Goal: Task Accomplishment & Management: Manage account settings

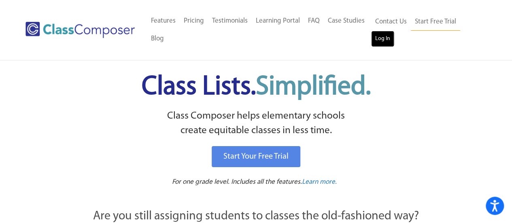
click at [385, 41] on link "Log In" at bounding box center [382, 39] width 23 height 16
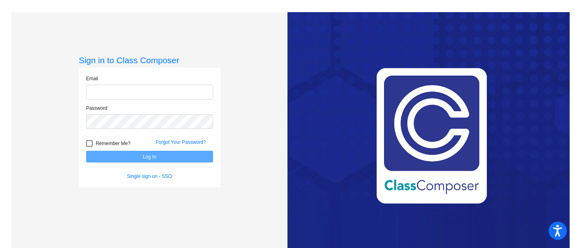
type input "montriefh@fowlervilleschools.org"
click at [165, 155] on button "Log In" at bounding box center [149, 156] width 127 height 12
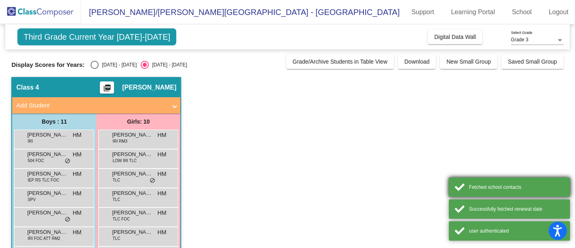
click at [512, 190] on div "Fetched school contacts" at bounding box center [516, 186] width 95 height 7
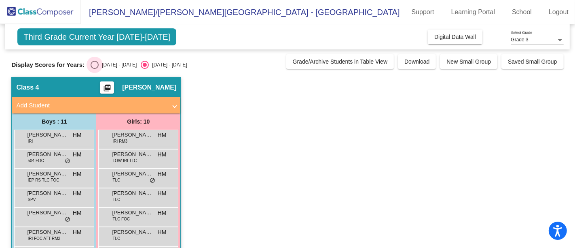
click at [104, 64] on div "2024 - 2025" at bounding box center [118, 64] width 38 height 7
click at [95, 69] on input "2024 - 2025" at bounding box center [94, 69] width 0 height 0
radio input "true"
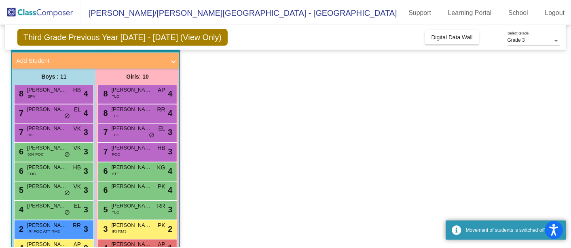
scroll to position [90, 0]
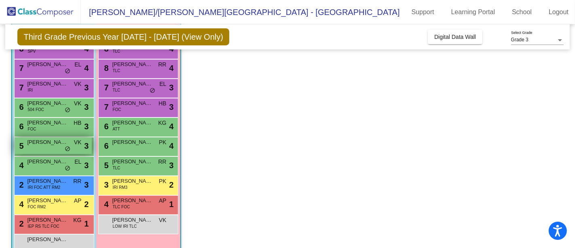
click at [61, 146] on div "5 Hunter Satkowski VK lock do_not_disturb_alt 3" at bounding box center [53, 145] width 77 height 17
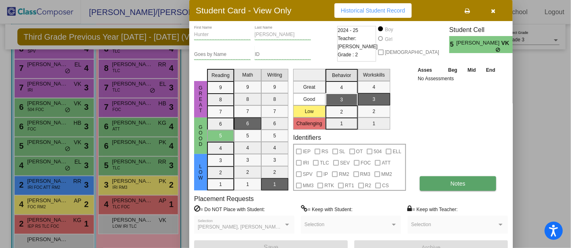
click at [483, 189] on button "Notes" at bounding box center [458, 183] width 76 height 15
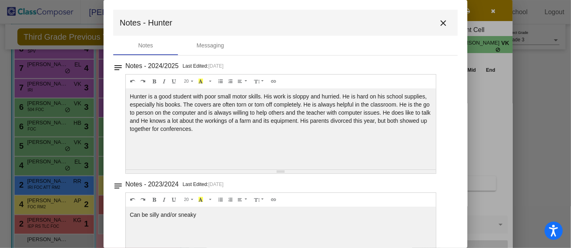
click at [442, 25] on mat-icon "close" at bounding box center [443, 23] width 10 height 10
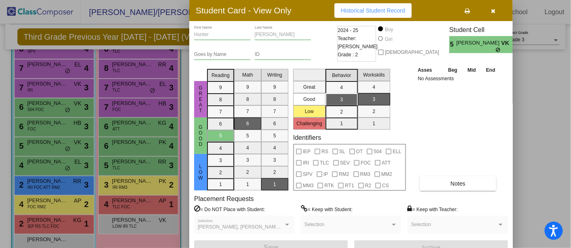
click at [491, 10] on icon "button" at bounding box center [493, 11] width 4 height 6
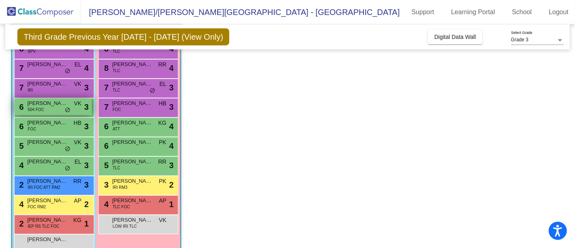
click at [42, 108] on span "504 FOC" at bounding box center [36, 109] width 17 height 6
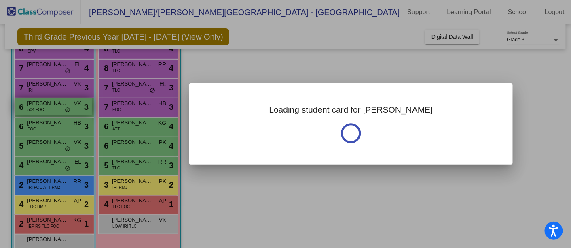
click at [42, 108] on div at bounding box center [285, 124] width 571 height 248
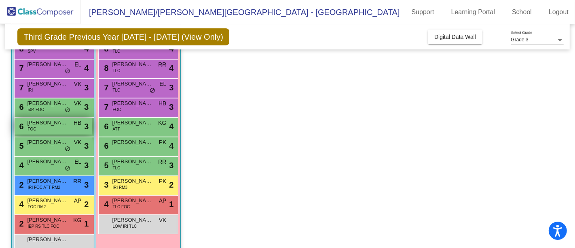
click at [47, 124] on span "Mason Goodwin" at bounding box center [47, 123] width 40 height 8
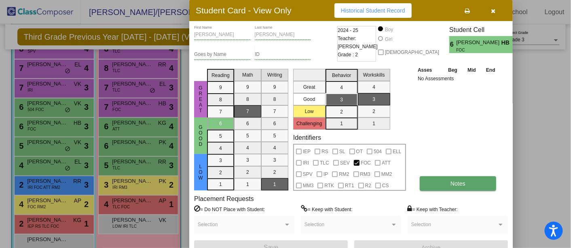
click at [454, 186] on button "Notes" at bounding box center [458, 183] width 76 height 15
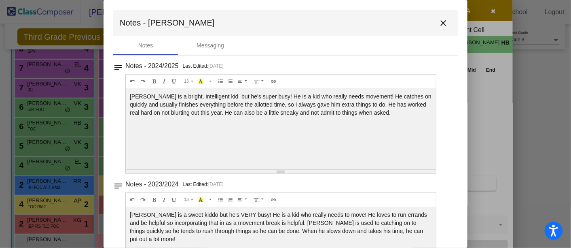
click at [442, 24] on mat-icon "close" at bounding box center [443, 23] width 10 height 10
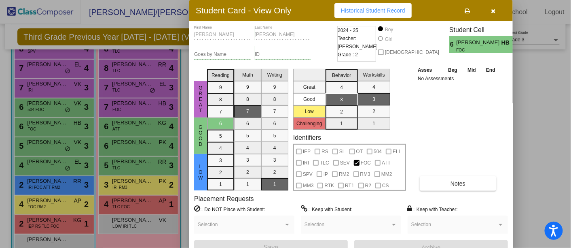
click at [114, 123] on div at bounding box center [285, 124] width 571 height 248
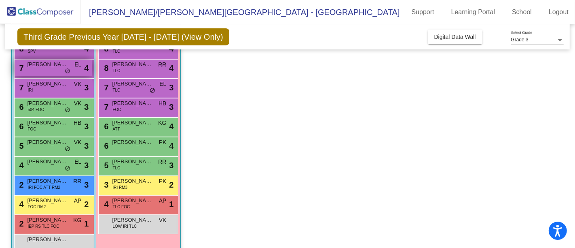
click at [54, 68] on span "Jaxon Reed" at bounding box center [47, 64] width 40 height 8
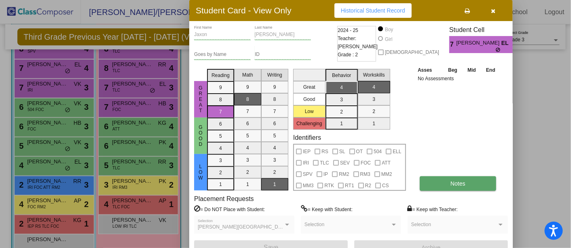
click at [436, 183] on button "Notes" at bounding box center [458, 183] width 76 height 15
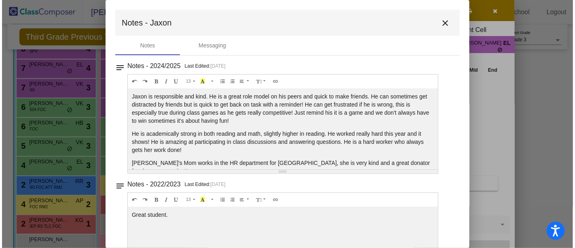
scroll to position [6, 0]
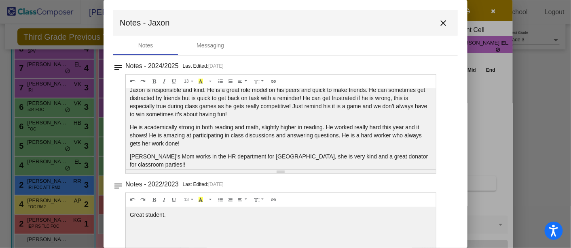
click at [442, 21] on mat-icon "close" at bounding box center [443, 23] width 10 height 10
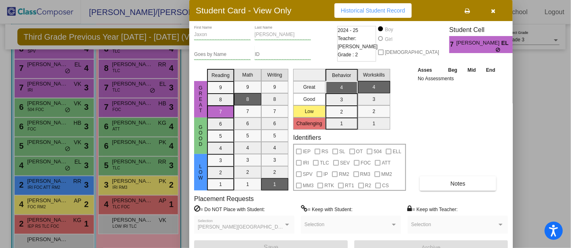
click at [493, 8] on icon "button" at bounding box center [493, 11] width 4 height 6
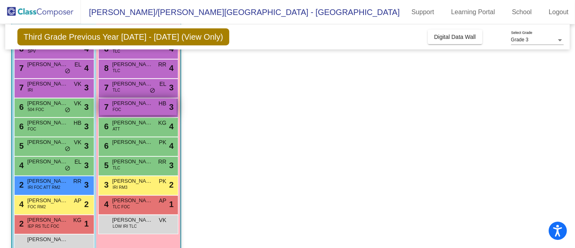
scroll to position [45, 0]
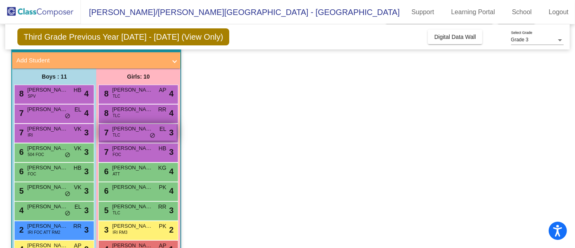
click at [141, 130] on span "Avaree Downing" at bounding box center [132, 129] width 40 height 8
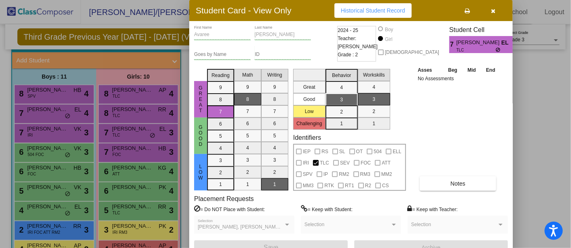
click at [491, 13] on button "button" at bounding box center [494, 10] width 26 height 15
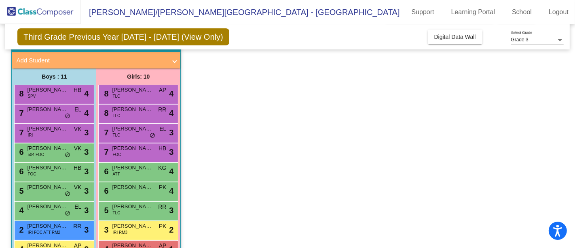
scroll to position [90, 0]
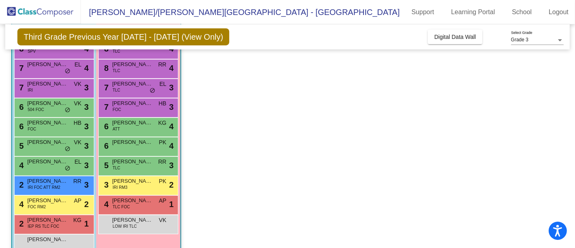
click at [250, 178] on app-classroom "Class 4 picture_as_pdf Holli Montrief Add Student First Name Last Name Student …" at bounding box center [287, 126] width 552 height 279
